Goal: Task Accomplishment & Management: Use online tool/utility

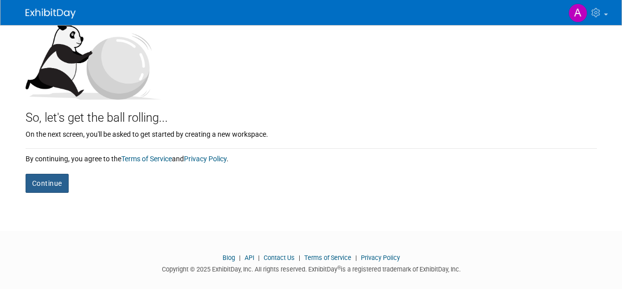
click at [34, 178] on button "Continue" at bounding box center [47, 183] width 43 height 19
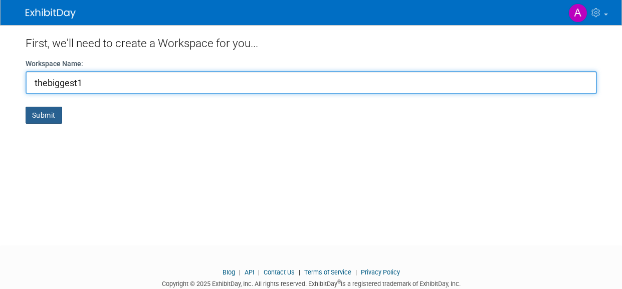
type input "thebiggest1"
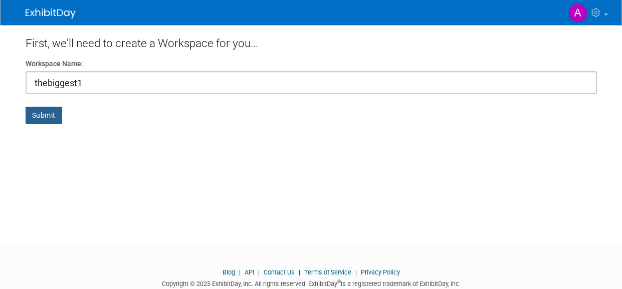
click at [38, 118] on button "Submit" at bounding box center [44, 115] width 37 height 17
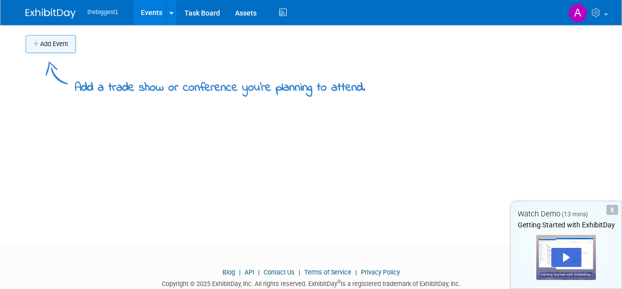
click at [69, 40] on button "Add Event" at bounding box center [51, 44] width 50 height 18
